Goal: Information Seeking & Learning: Compare options

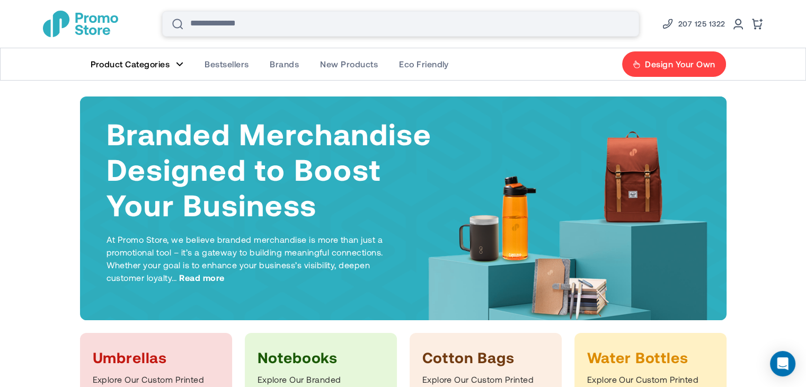
click at [274, 22] on input "Search" at bounding box center [400, 23] width 477 height 25
type input "********"
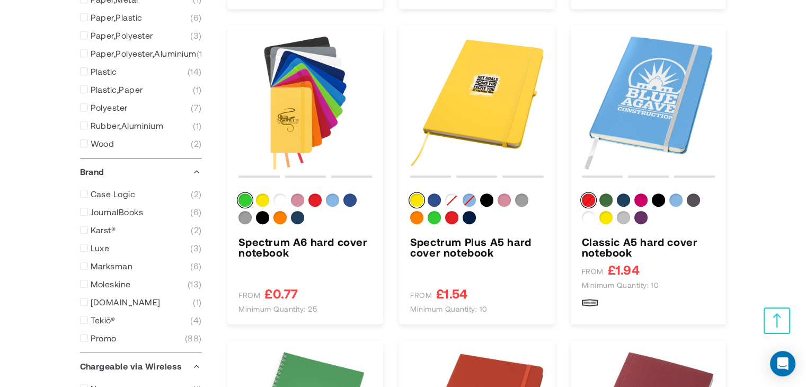
scroll to position [479, 0]
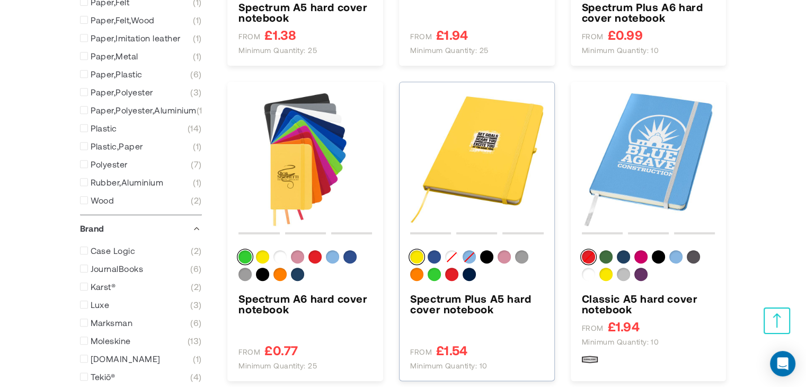
click at [499, 144] on img "Spectrum Plus A5 hard cover notebook" at bounding box center [476, 159] width 133 height 133
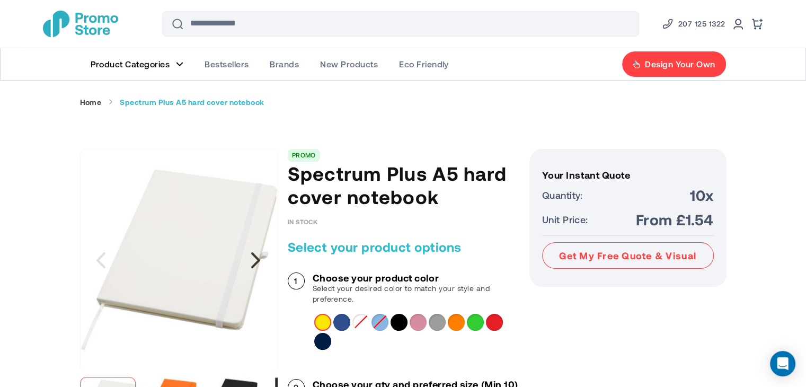
click at [266, 260] on div "Next" at bounding box center [256, 260] width 26 height 26
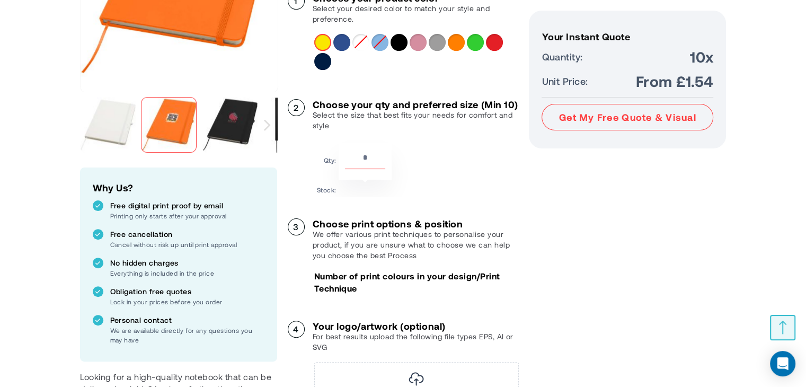
scroll to position [278, 0]
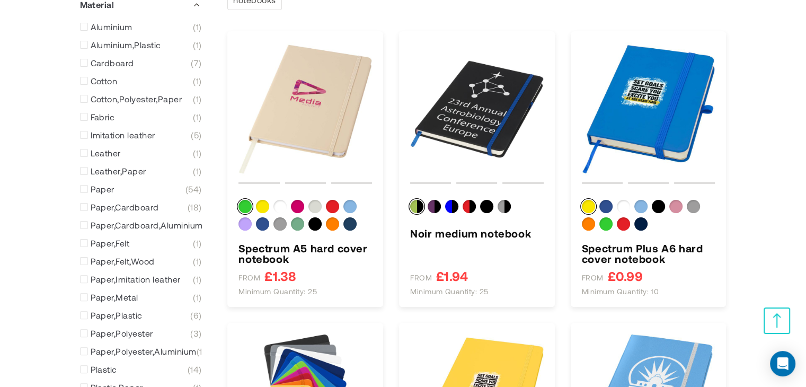
scroll to position [222, 0]
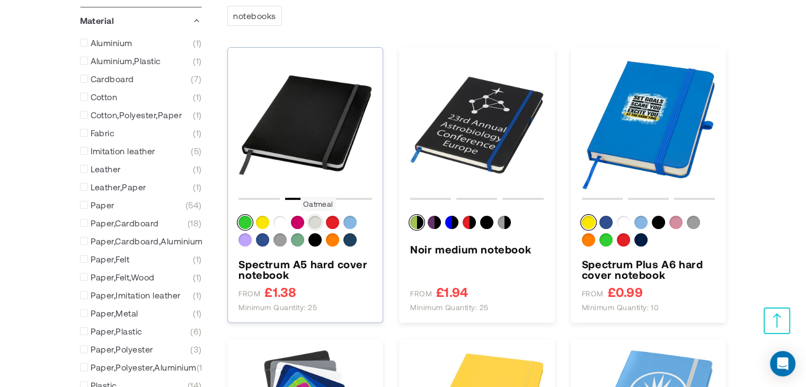
click at [316, 223] on div "Oatmeal" at bounding box center [314, 222] width 13 height 13
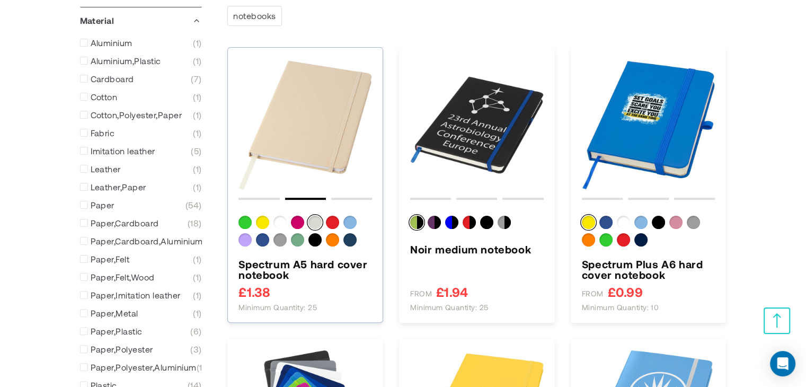
click at [315, 145] on img "Spectrum A5 hard cover notebook" at bounding box center [304, 124] width 133 height 133
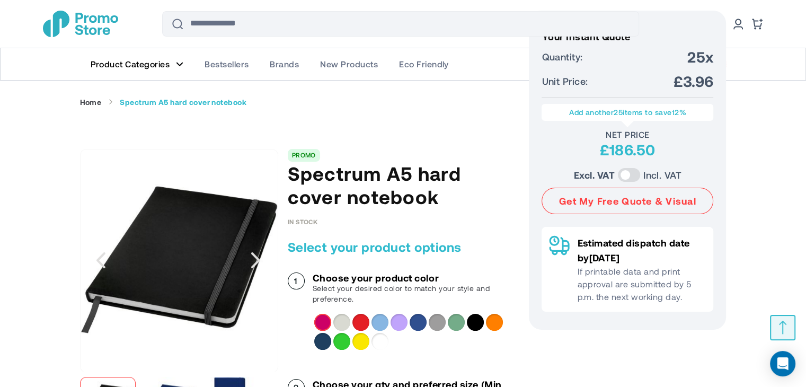
scroll to position [242, 0]
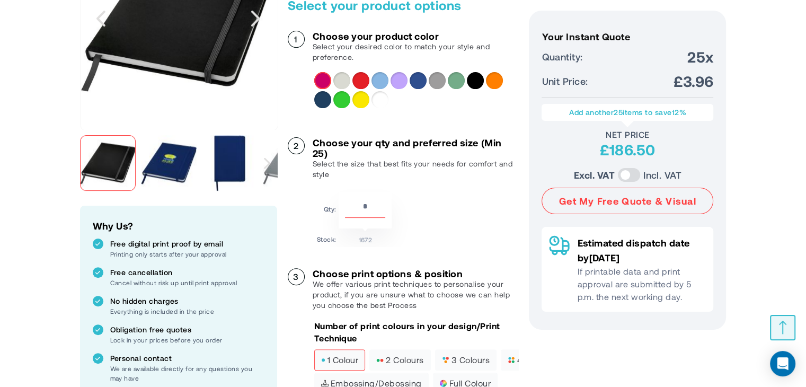
click at [178, 168] on img "Spectrum A5 hard cover notebook" at bounding box center [169, 163] width 56 height 56
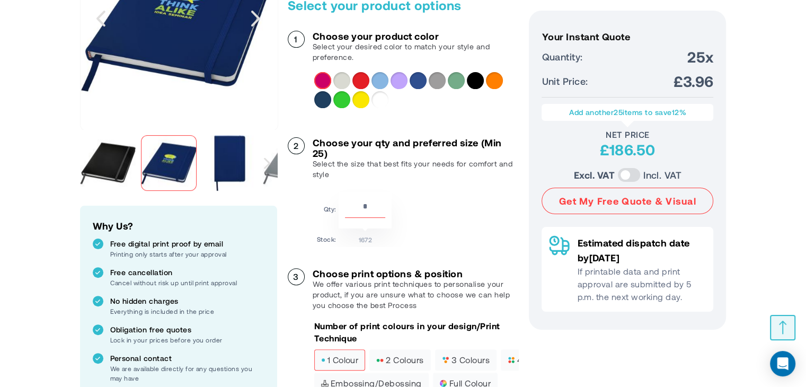
click at [258, 157] on div "Next" at bounding box center [267, 163] width 20 height 66
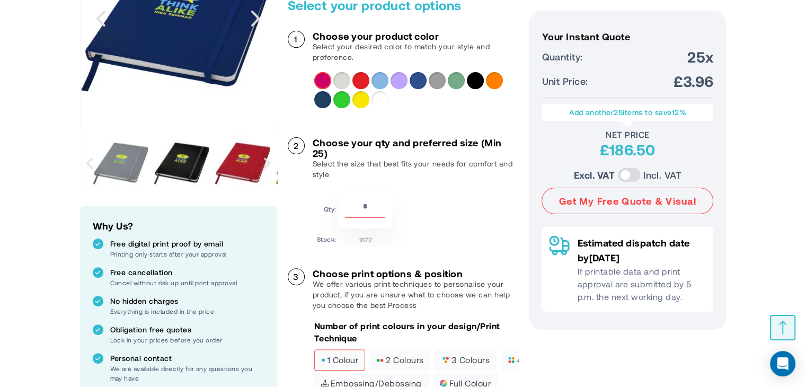
click at [258, 157] on div "Next" at bounding box center [267, 163] width 20 height 66
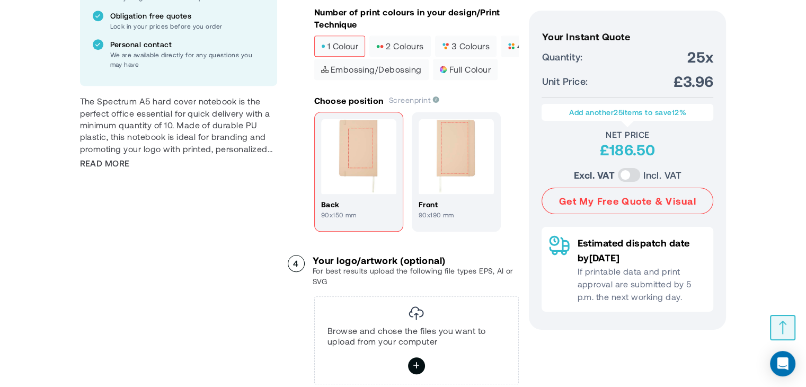
scroll to position [193, 0]
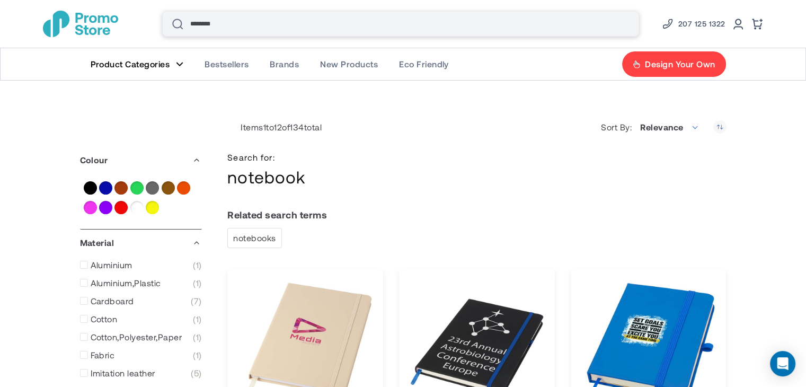
drag, startPoint x: 317, startPoint y: 16, endPoint x: 126, endPoint y: 21, distance: 191.8
click at [133, 22] on div "Search Search ******** 207 125 1322" at bounding box center [403, 24] width 763 height 48
type input "*******"
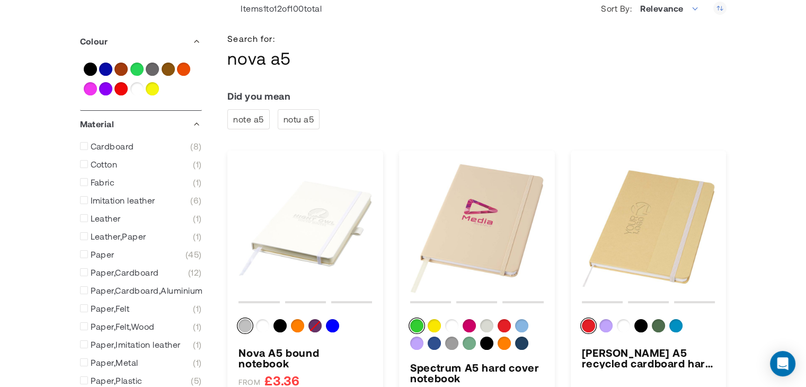
scroll to position [125, 0]
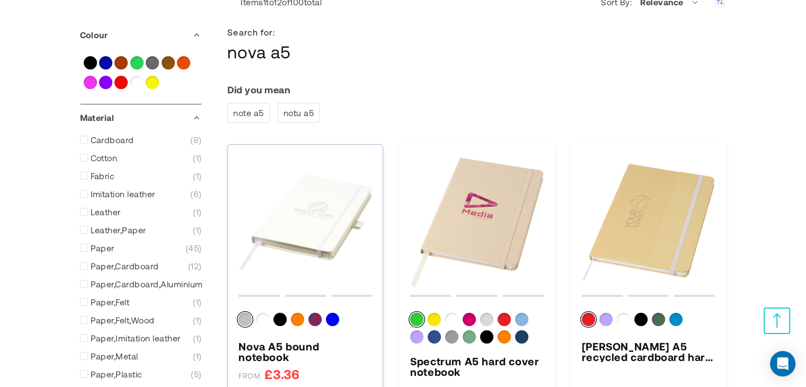
click at [331, 248] on img "Nova A5 bound notebook" at bounding box center [304, 221] width 133 height 133
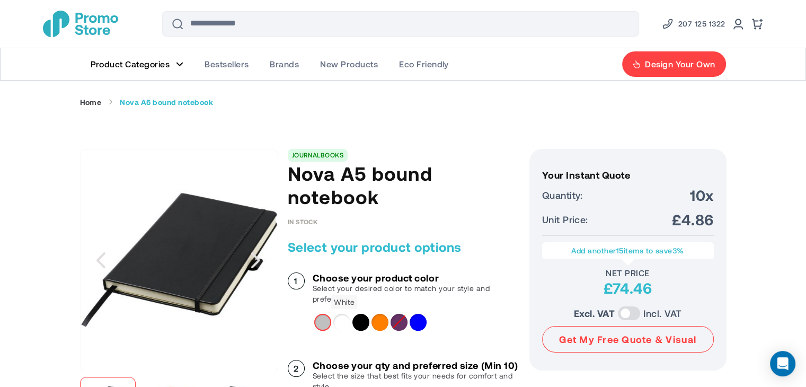
click at [340, 325] on div "White" at bounding box center [341, 322] width 17 height 17
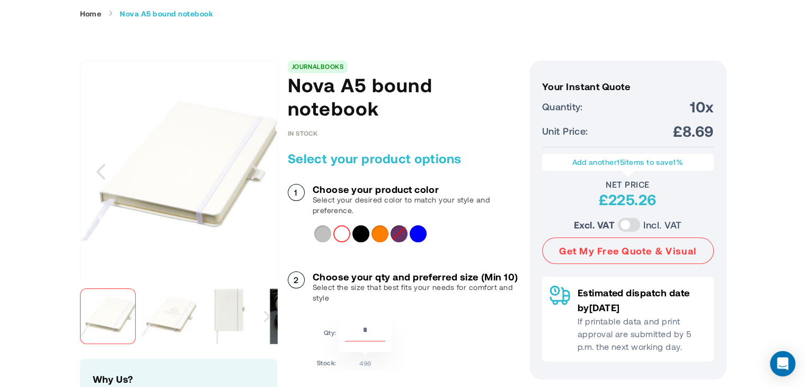
scroll to position [82, 0]
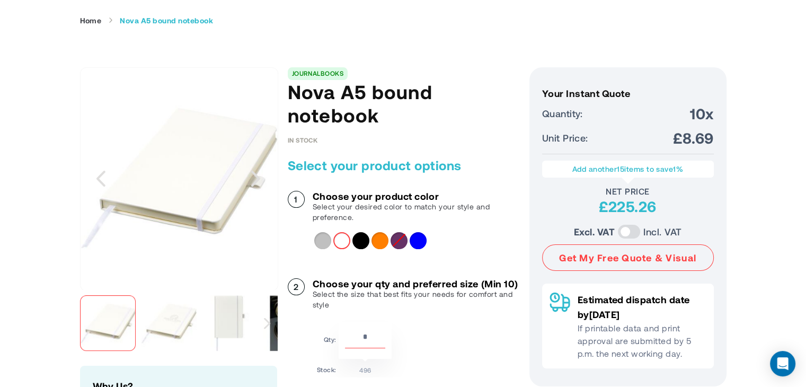
click at [314, 240] on div "Silver" at bounding box center [322, 240] width 17 height 17
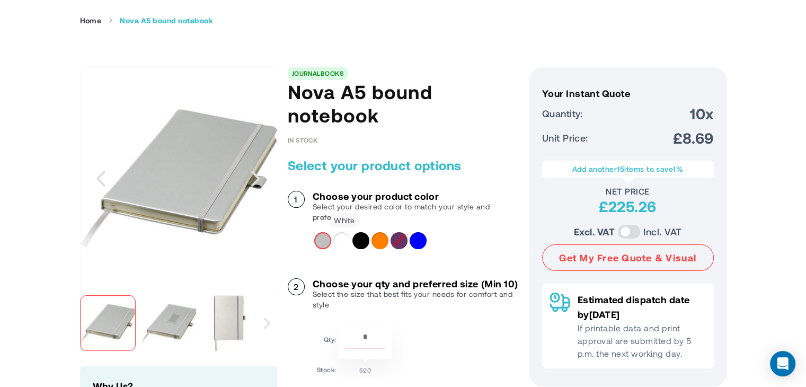
click at [344, 234] on div "White" at bounding box center [341, 240] width 17 height 17
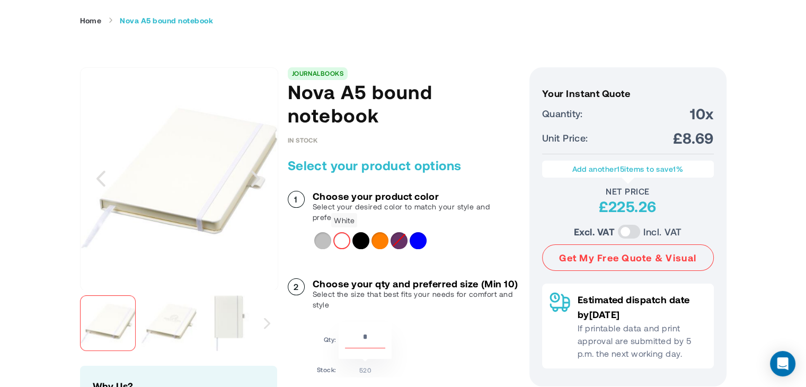
click at [360, 235] on div "Black" at bounding box center [360, 240] width 17 height 17
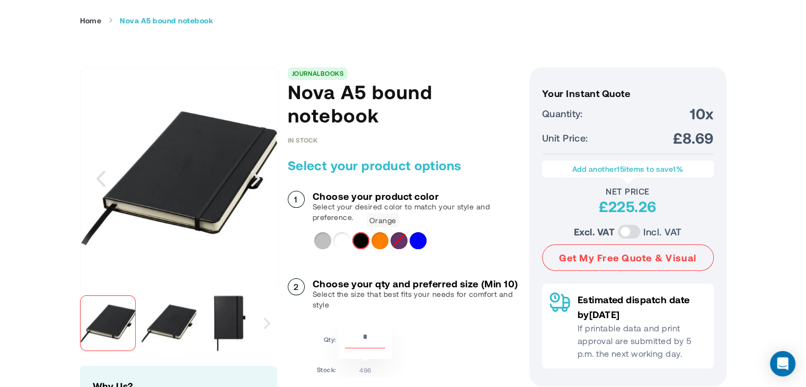
click at [385, 240] on div "Orange" at bounding box center [379, 240] width 17 height 17
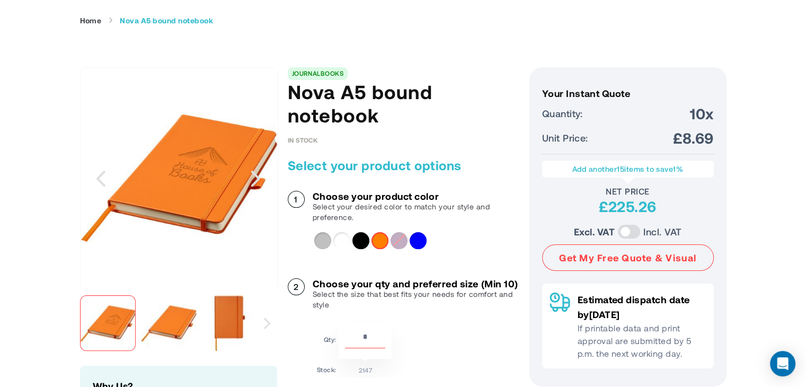
click at [400, 240] on div "Purple" at bounding box center [398, 240] width 17 height 17
click at [422, 242] on div "Blue" at bounding box center [417, 240] width 17 height 17
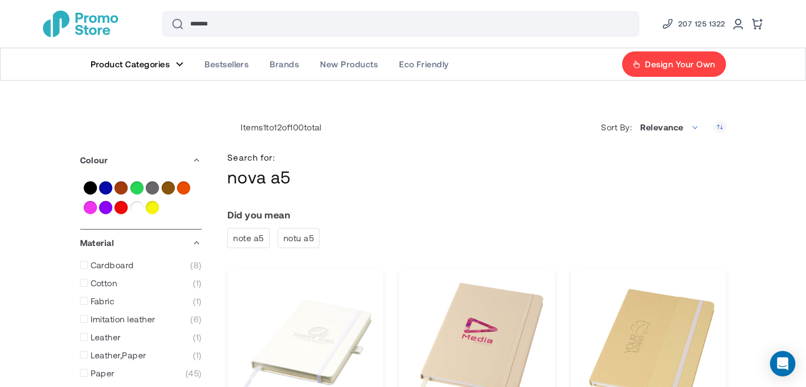
scroll to position [125, 0]
